Goal: Book appointment/travel/reservation

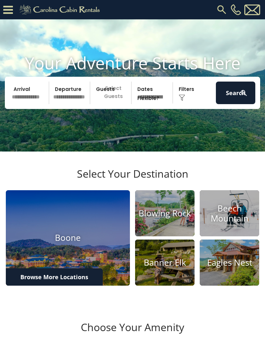
click at [243, 268] on h4 "Eagles Nest" at bounding box center [228, 263] width 59 height 10
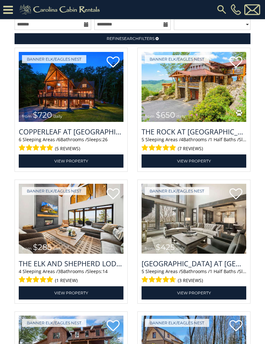
scroll to position [651, 0]
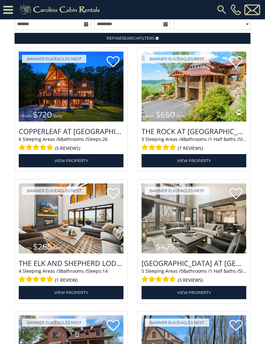
click at [206, 101] on img at bounding box center [193, 87] width 105 height 70
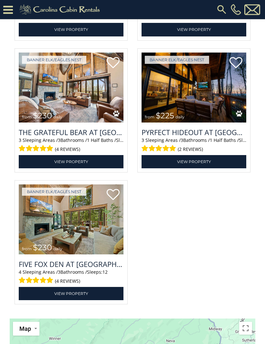
scroll to position [1707, 0]
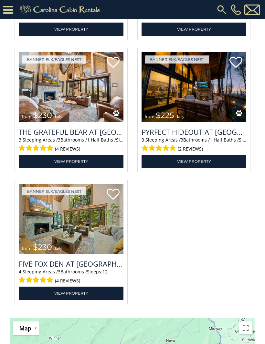
click at [86, 105] on img at bounding box center [71, 87] width 105 height 70
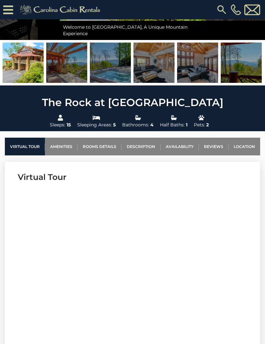
scroll to position [130, 0]
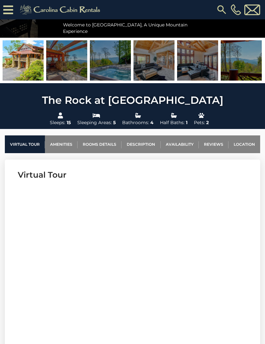
click at [190, 148] on link "Availability" at bounding box center [179, 145] width 38 height 18
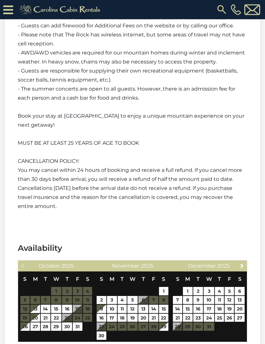
scroll to position [1780, 0]
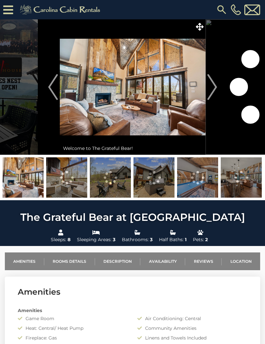
click at [218, 86] on button "Next" at bounding box center [211, 87] width 13 height 136
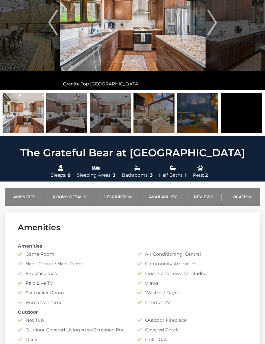
click at [172, 198] on link "Availability" at bounding box center [162, 197] width 45 height 18
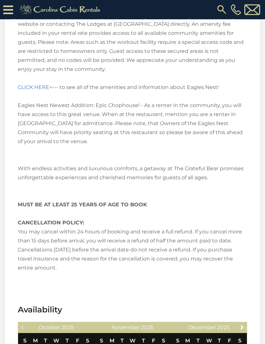
scroll to position [1110, 0]
